Goal: Information Seeking & Learning: Learn about a topic

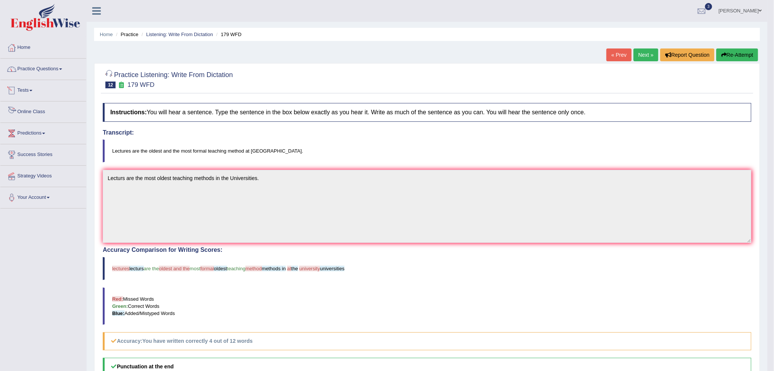
click at [36, 73] on link "Practice Questions" at bounding box center [43, 68] width 86 height 19
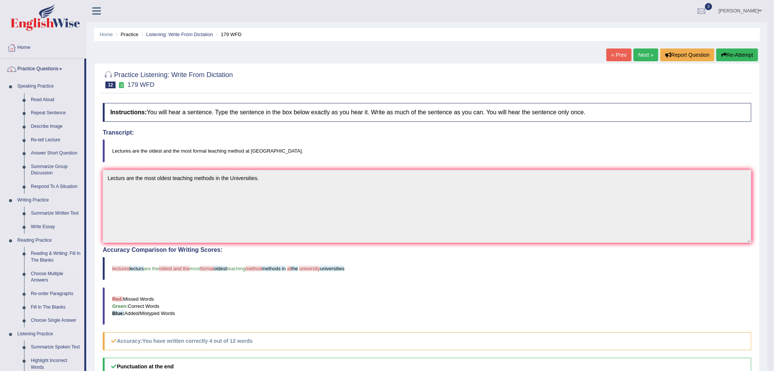
click at [53, 253] on link "Reading & Writing: Fill In The Blanks" at bounding box center [55, 257] width 57 height 20
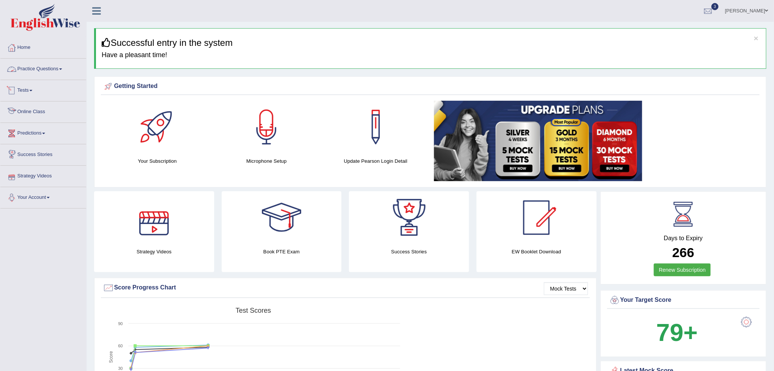
click at [39, 69] on link "Practice Questions" at bounding box center [43, 68] width 86 height 19
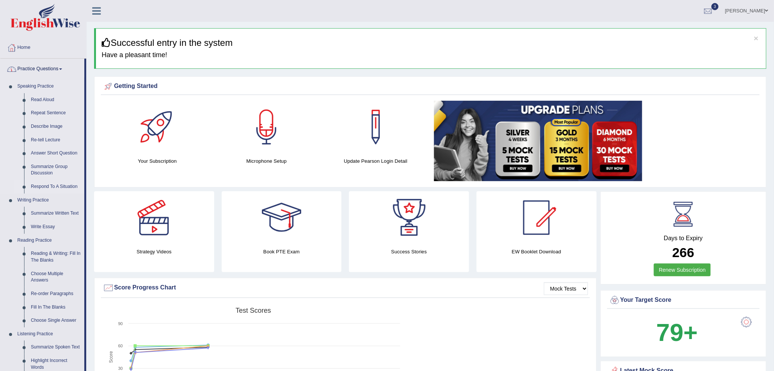
scroll to position [84, 0]
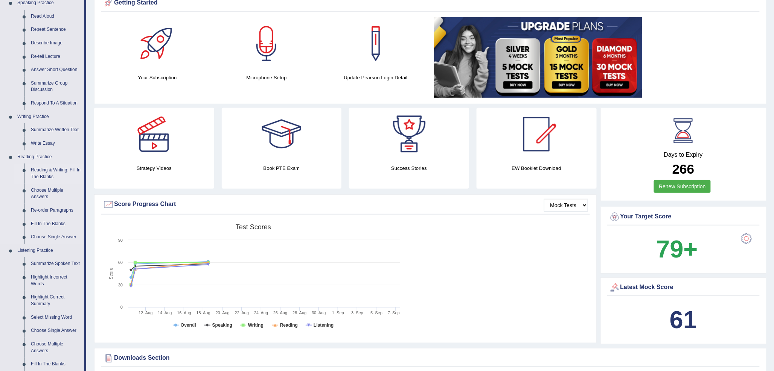
click at [53, 174] on link "Reading & Writing: Fill In The Blanks" at bounding box center [55, 174] width 57 height 20
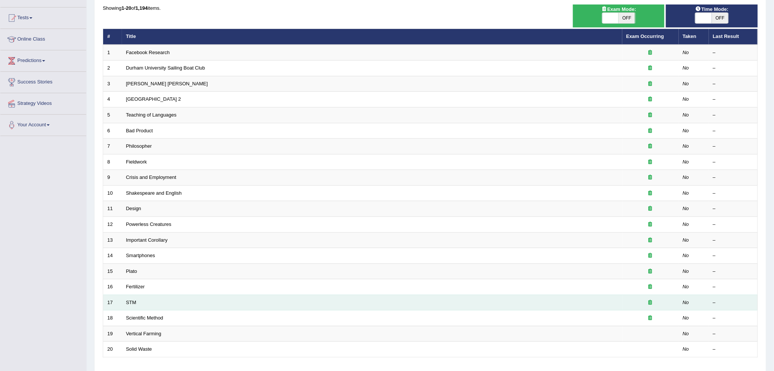
scroll to position [126, 0]
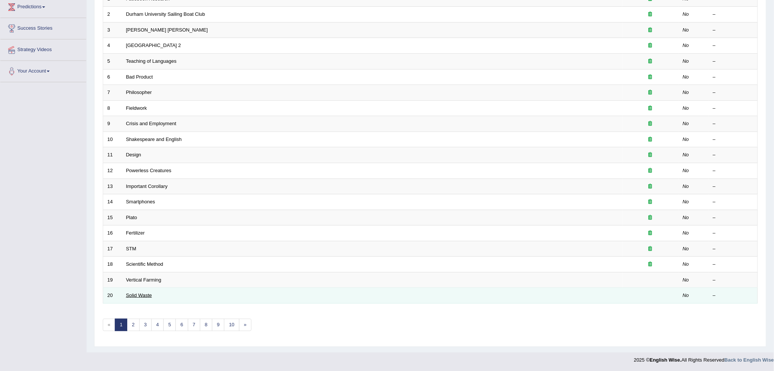
click at [142, 297] on link "Solid Waste" at bounding box center [139, 296] width 26 height 6
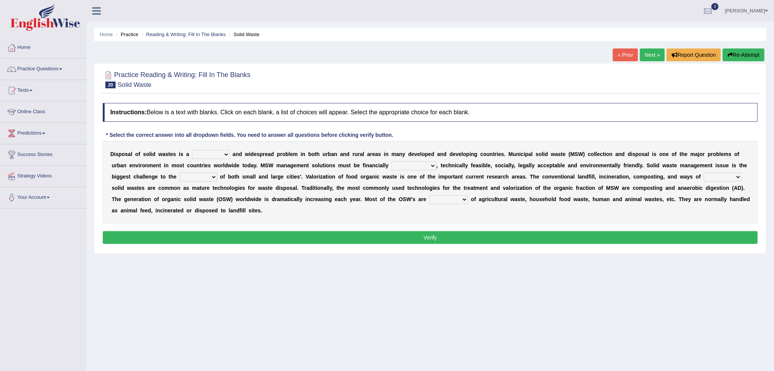
click at [202, 153] on select "slanting stinging stalling shafting" at bounding box center [211, 154] width 38 height 9
select select "shafting"
click at [192, 150] on select "slanting stinging stalling shafting" at bounding box center [211, 154] width 38 height 9
click at [422, 166] on select "unattainable sustainable objectionable treasonable" at bounding box center [413, 165] width 45 height 9
select select "sustainable"
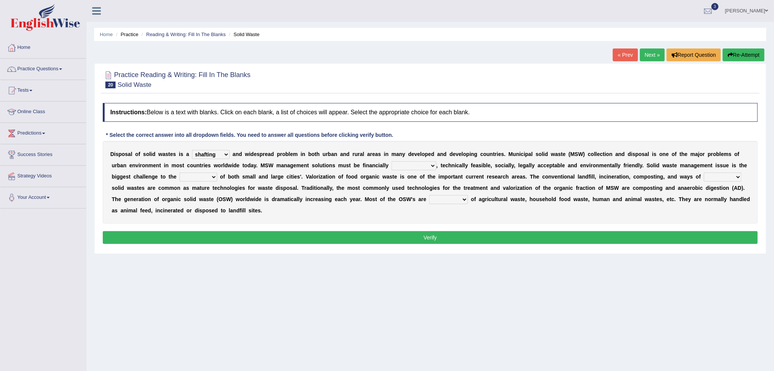
click at [391, 161] on select "unattainable sustainable objectionable treasonable" at bounding box center [413, 165] width 45 height 9
click at [189, 176] on select "plants culture authorities history" at bounding box center [199, 177] width 38 height 9
select select "culture"
click at [180, 173] on select "plants culture authorities history" at bounding box center [199, 177] width 38 height 9
click at [712, 179] on select "reserving preserving deserving handling" at bounding box center [723, 177] width 38 height 9
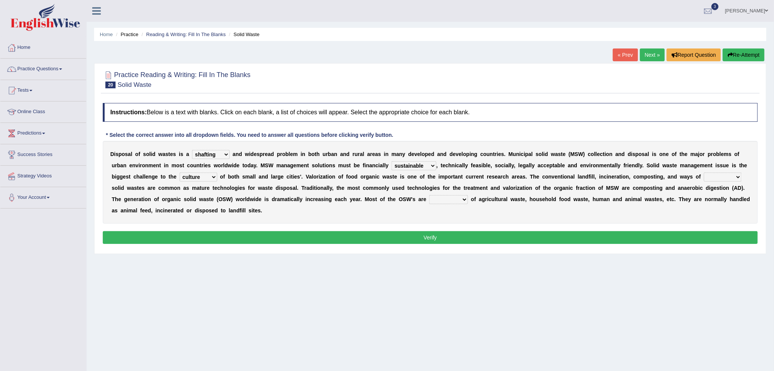
select select "handling"
click at [704, 173] on select "reserving preserving deserving handling" at bounding box center [723, 177] width 38 height 9
click at [440, 202] on select "composed disposed composing disposing" at bounding box center [448, 199] width 39 height 9
select select "disposed"
click at [429, 195] on select "composed disposed composing disposing" at bounding box center [448, 199] width 39 height 9
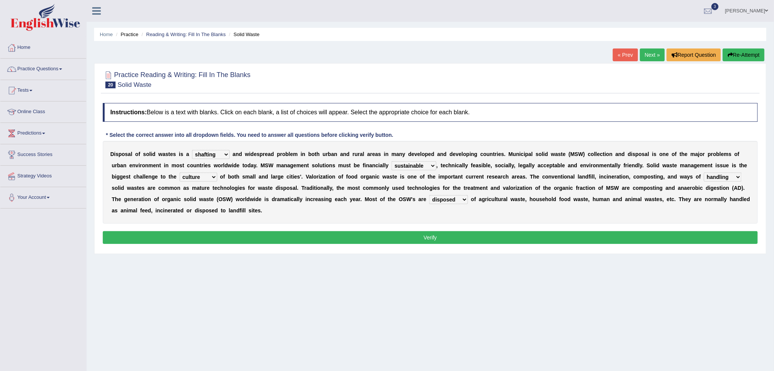
click at [457, 242] on button "Verify" at bounding box center [430, 237] width 655 height 13
